Goal: Information Seeking & Learning: Learn about a topic

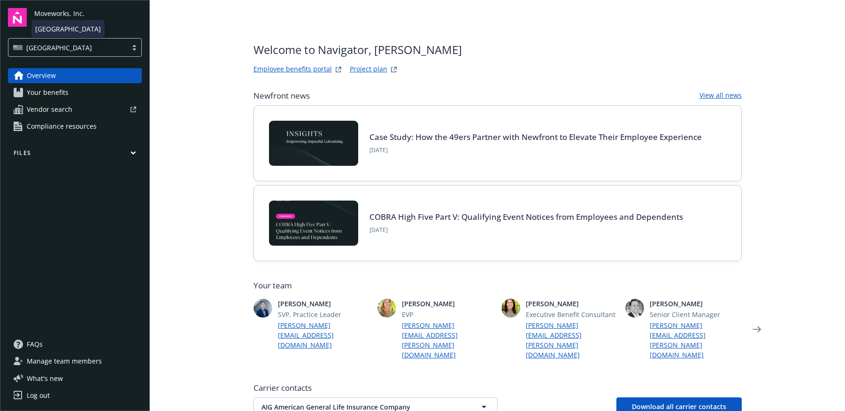
click at [60, 46] on div "[GEOGRAPHIC_DATA]" at bounding box center [67, 48] width 109 height 10
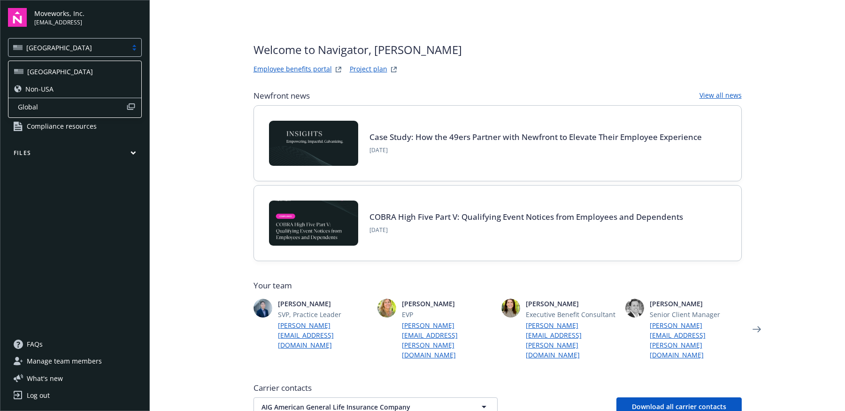
click at [65, 89] on div "Non-USA" at bounding box center [75, 89] width 122 height 10
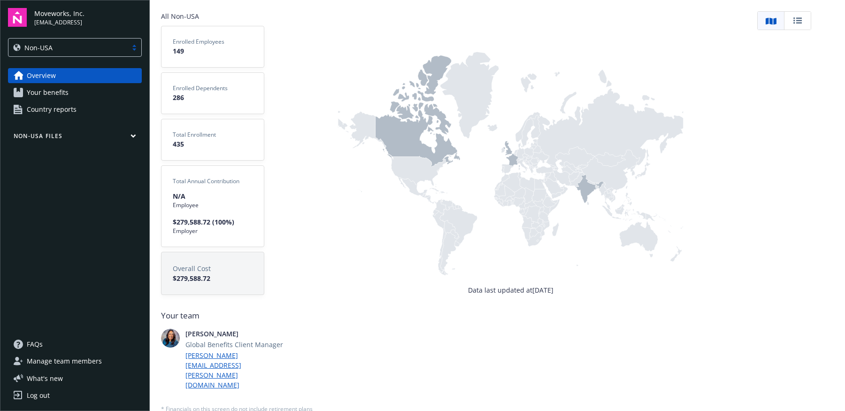
click at [52, 97] on span "Your benefits" at bounding box center [48, 92] width 42 height 15
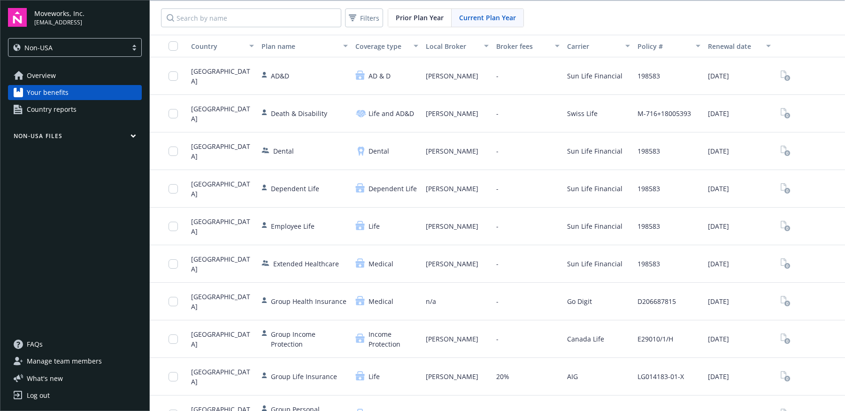
click at [288, 195] on div "Dependent Life" at bounding box center [305, 189] width 94 height 38
click at [403, 188] on span "Dependent Life" at bounding box center [392, 189] width 48 height 10
